Goal: Transaction & Acquisition: Purchase product/service

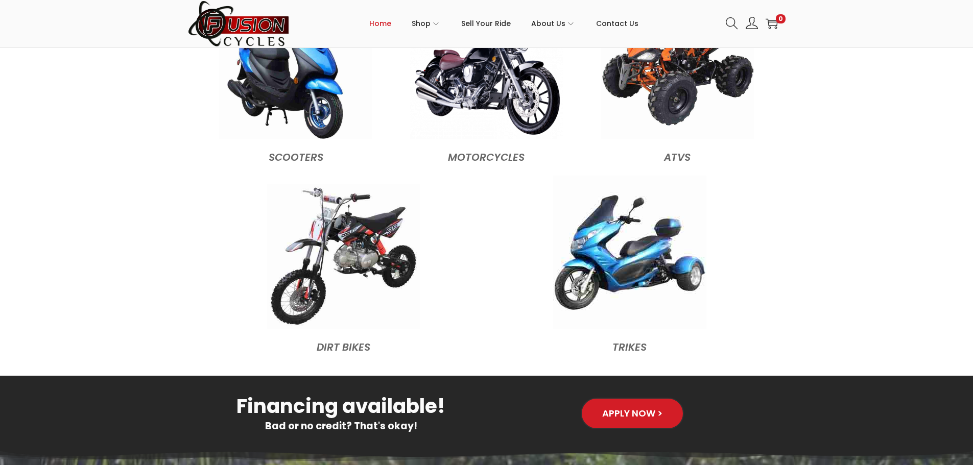
scroll to position [869, 0]
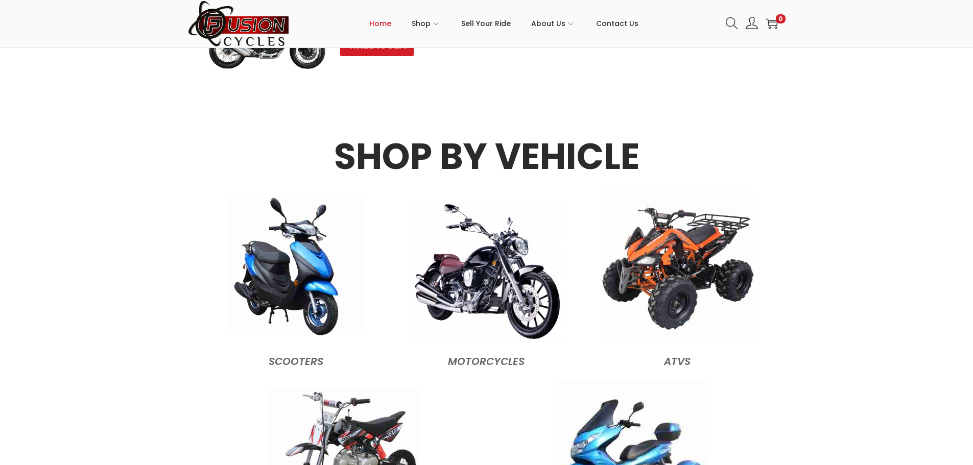
click at [281, 259] on img at bounding box center [296, 267] width 138 height 138
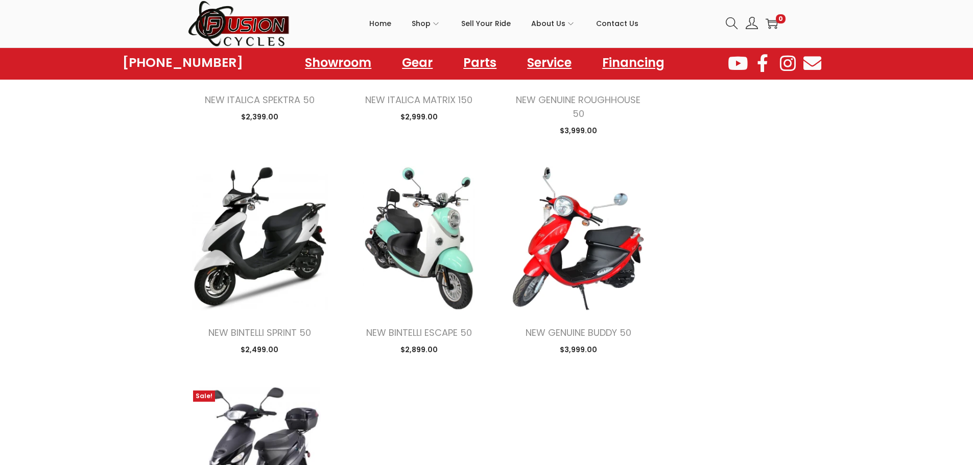
scroll to position [1073, 0]
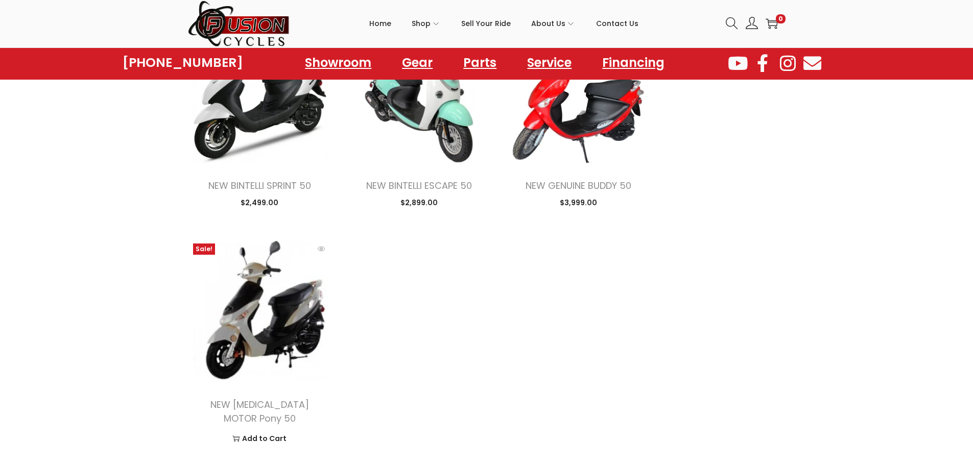
click at [243, 309] on img at bounding box center [260, 311] width 144 height 144
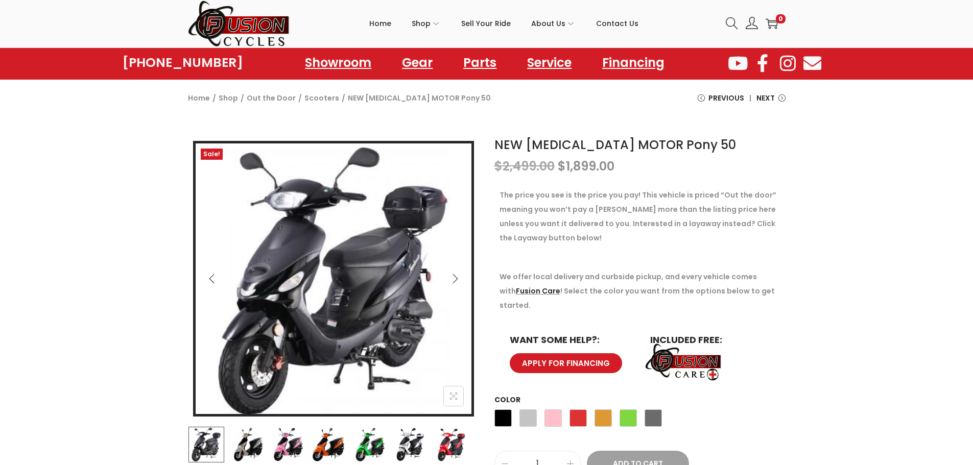
scroll to position [153, 0]
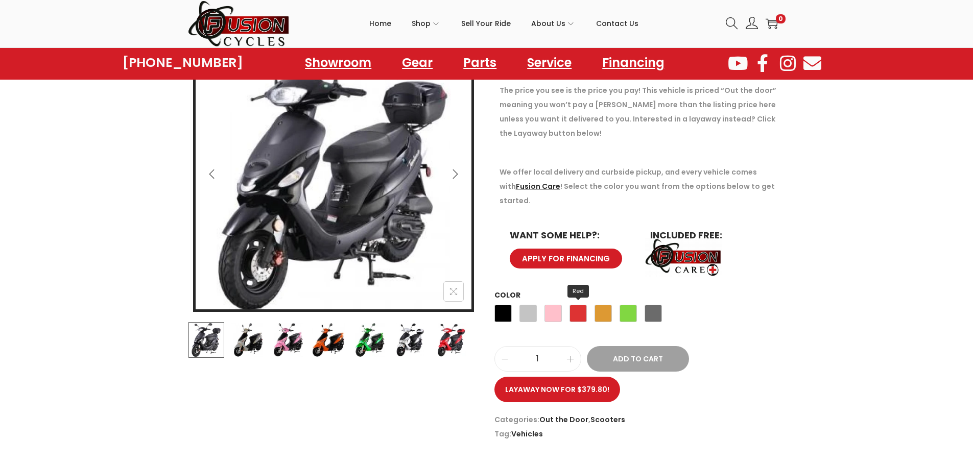
click at [579, 305] on span "Red" at bounding box center [578, 313] width 17 height 17
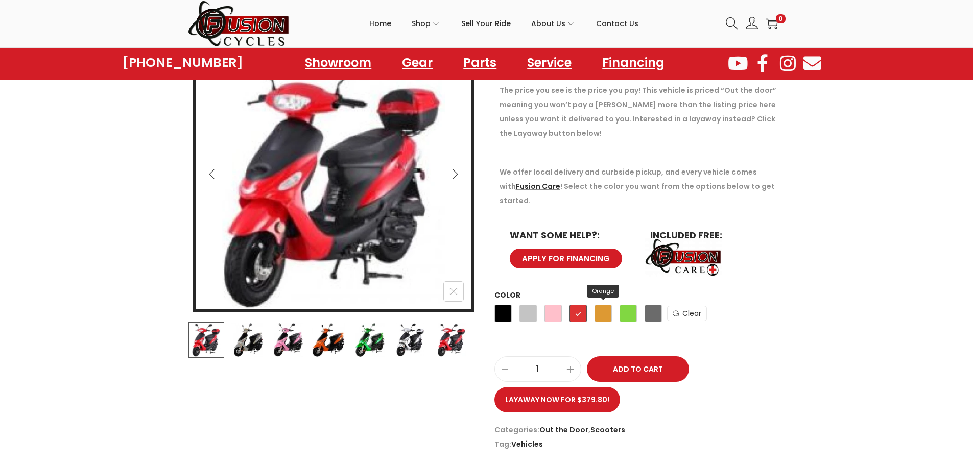
click at [599, 305] on span "Orange" at bounding box center [603, 313] width 17 height 17
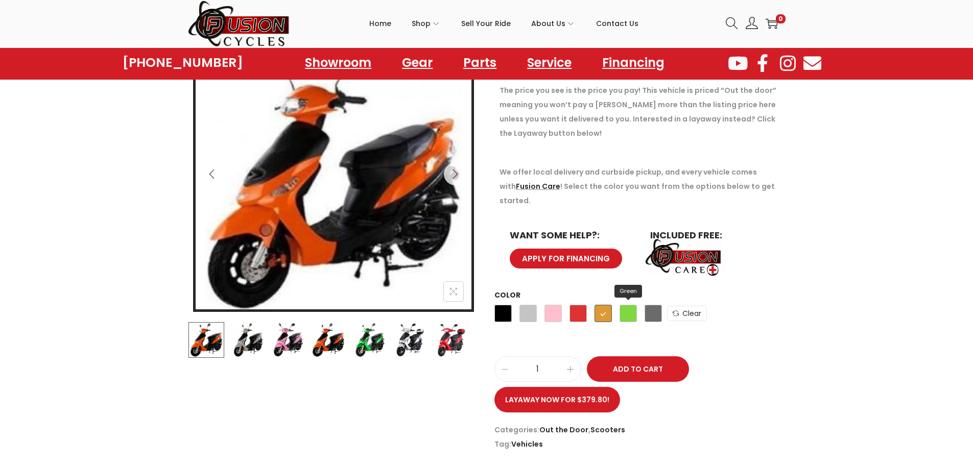
click at [631, 305] on span "Green" at bounding box center [628, 313] width 17 height 17
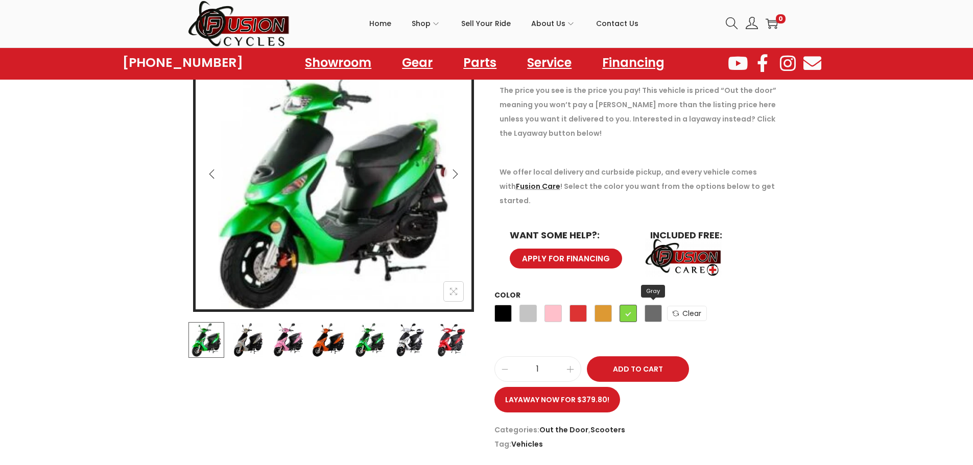
click at [653, 305] on span "Gray" at bounding box center [653, 313] width 17 height 17
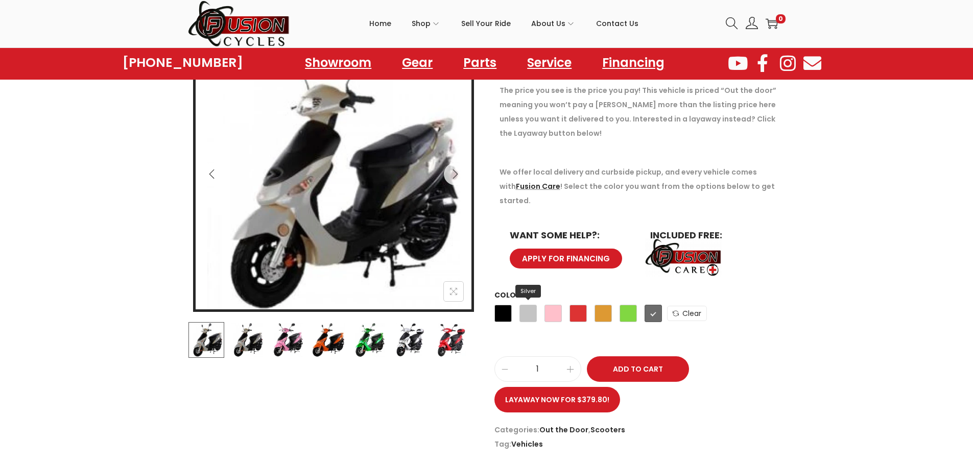
click at [520, 305] on span "Silver" at bounding box center [528, 313] width 17 height 17
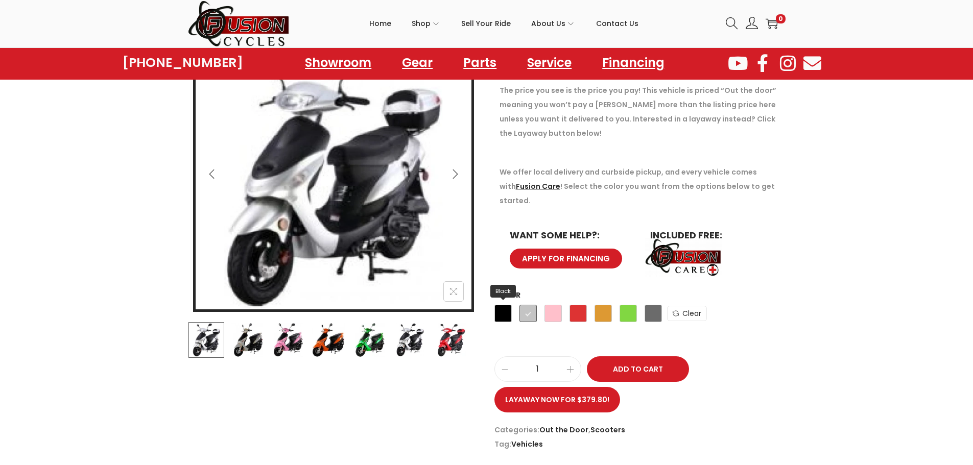
click at [504, 305] on span "Black" at bounding box center [503, 313] width 17 height 17
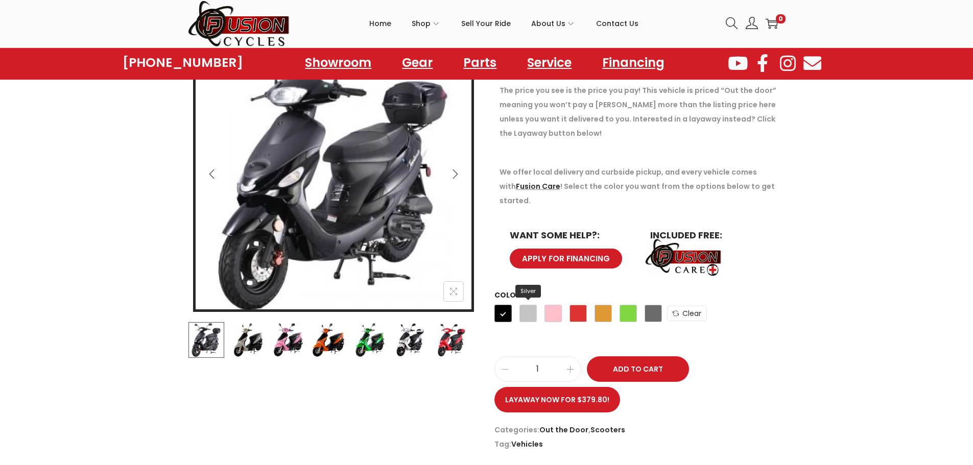
click at [530, 305] on span "Silver" at bounding box center [528, 313] width 17 height 17
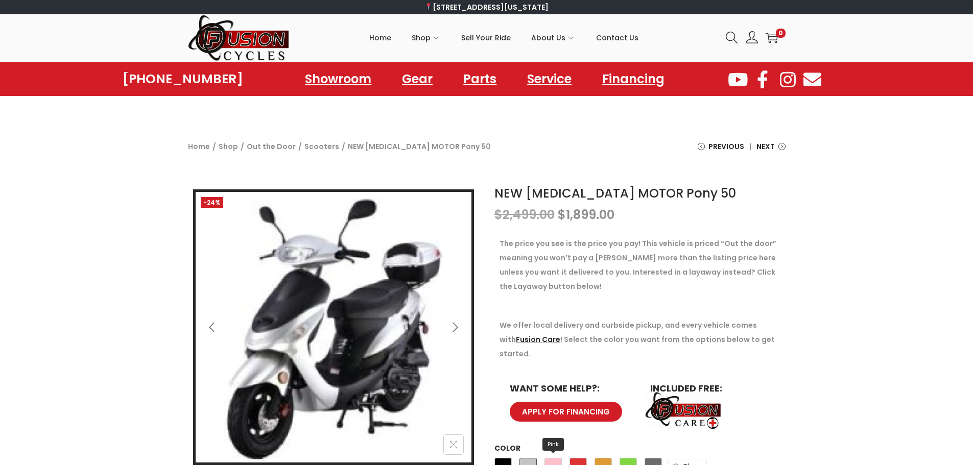
click at [547, 458] on span "Pink" at bounding box center [553, 466] width 17 height 17
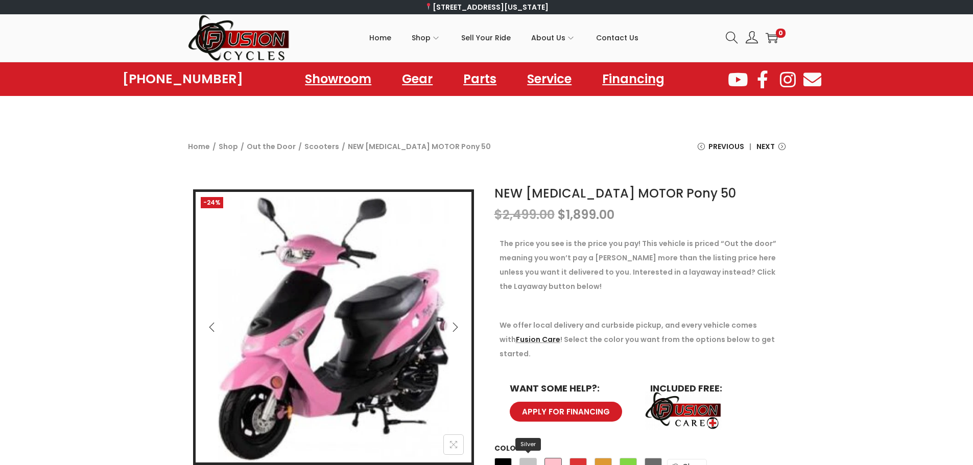
click at [532, 458] on span "Silver" at bounding box center [528, 466] width 17 height 17
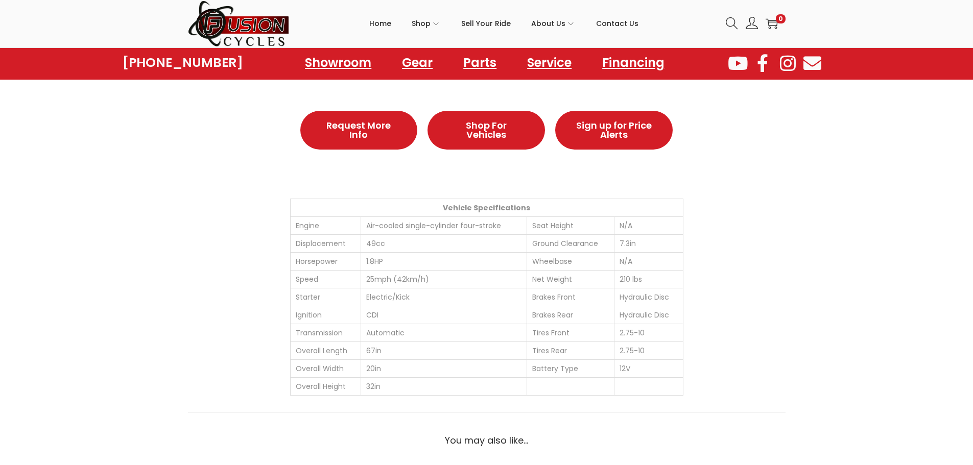
scroll to position [562, 0]
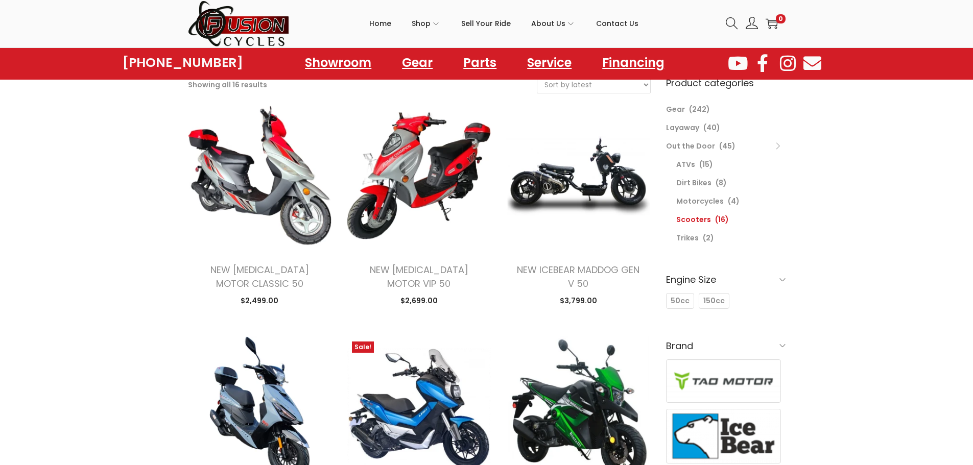
scroll to position [51, 0]
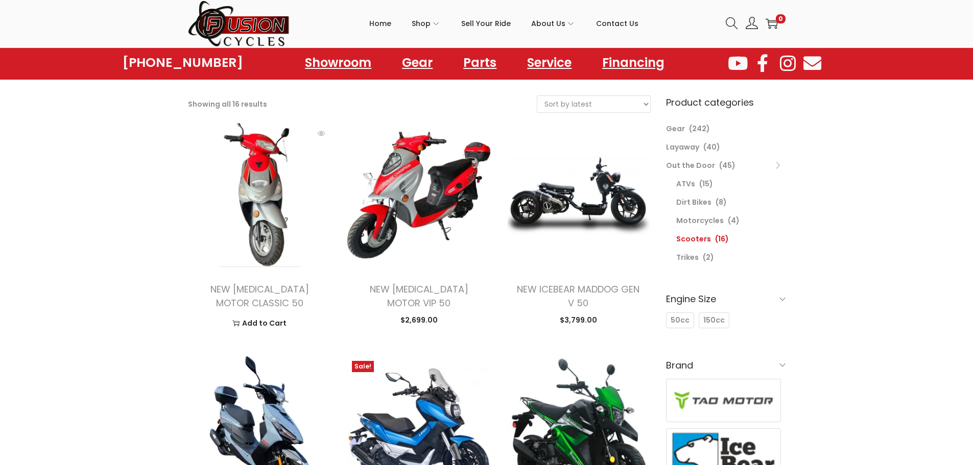
click at [272, 212] on img at bounding box center [260, 195] width 144 height 144
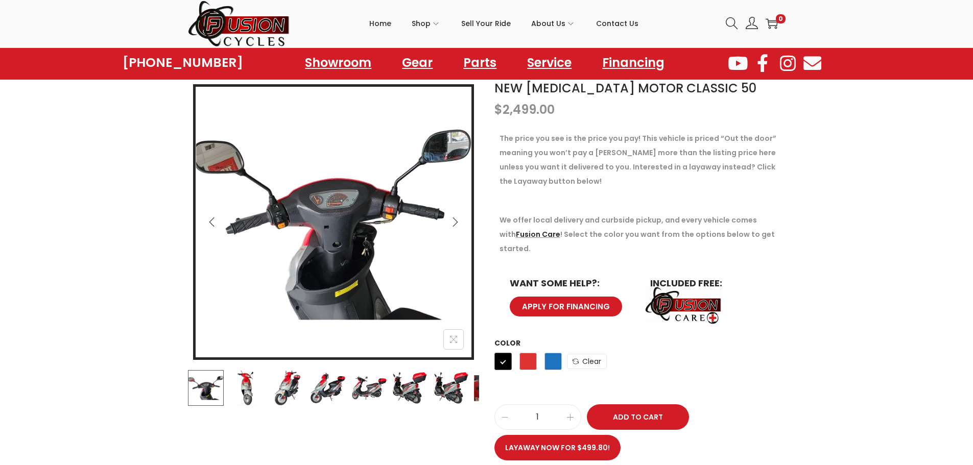
scroll to position [102, 0]
